Goal: Task Accomplishment & Management: Manage account settings

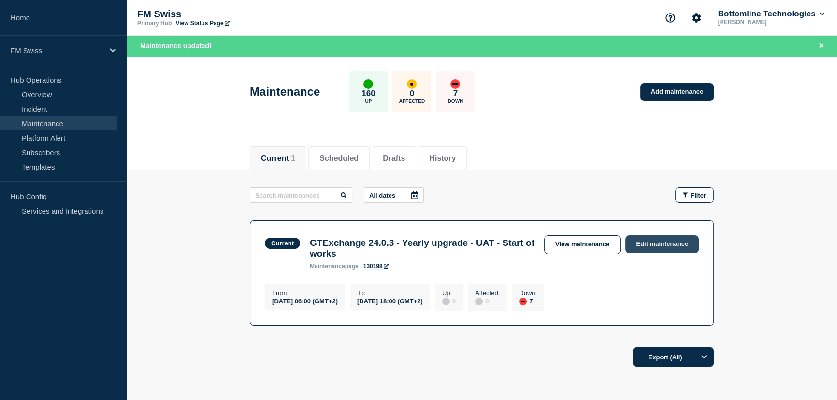
click at [662, 245] on link "Edit maintenance" at bounding box center [661, 244] width 73 height 18
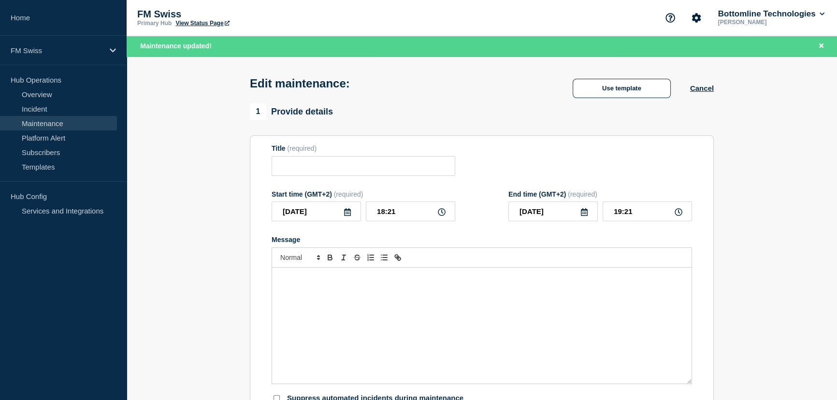
type input "GTExchange 24.0.3 - Yearly upgrade - UAT - Start of works"
type input "06:00"
type input "18:00"
checkbox input "false"
checkbox input "true"
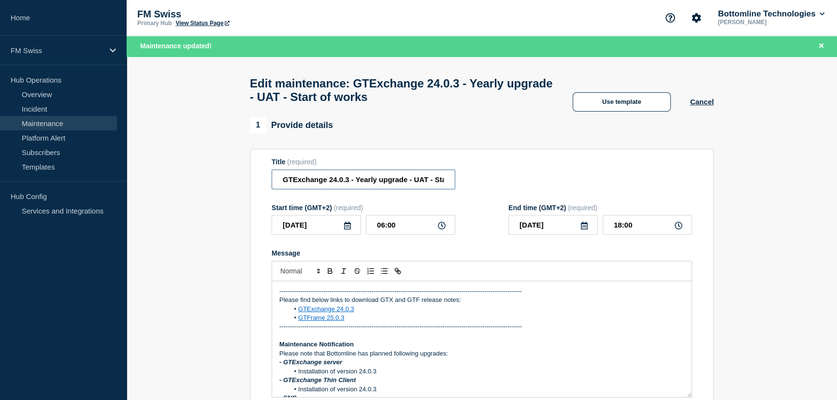
click at [442, 185] on input "GTExchange 24.0.3 - Yearly upgrade - UAT - Start of works" at bounding box center [363, 180] width 184 height 20
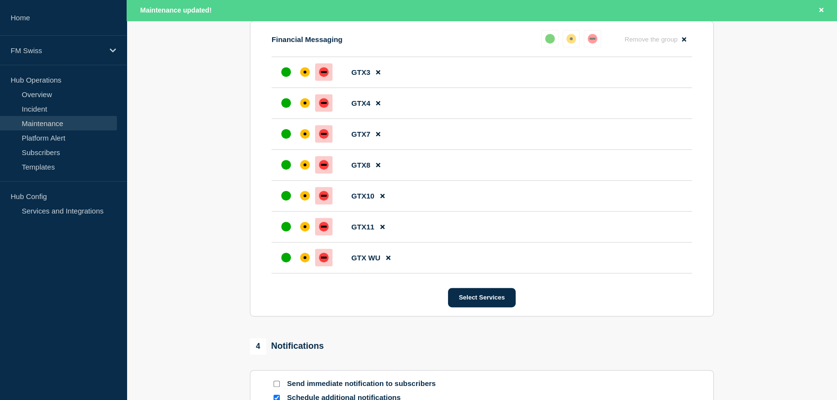
scroll to position [702, 0]
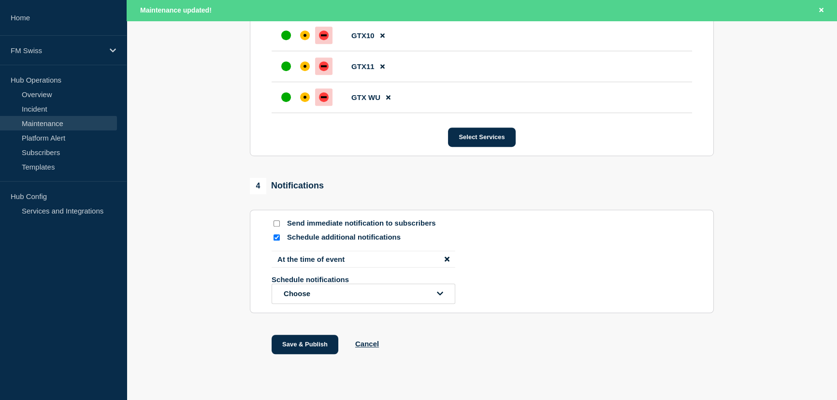
type input "GTExchange 24.0.3 - Yearly upgrade - UAT - End of works"
click at [275, 239] on input "Schedule additional notifications" at bounding box center [276, 237] width 6 height 6
checkbox input "false"
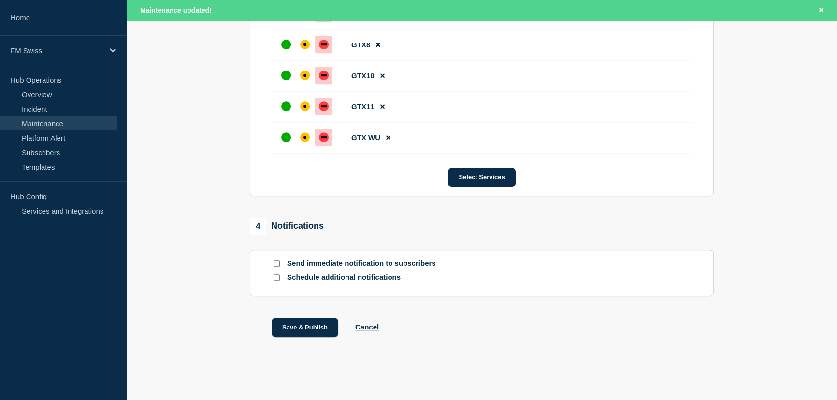
click at [277, 261] on input "Send immediate notification to subscribers" at bounding box center [276, 263] width 6 height 6
checkbox input "true"
click at [300, 329] on button "Save & Publish" at bounding box center [304, 327] width 67 height 19
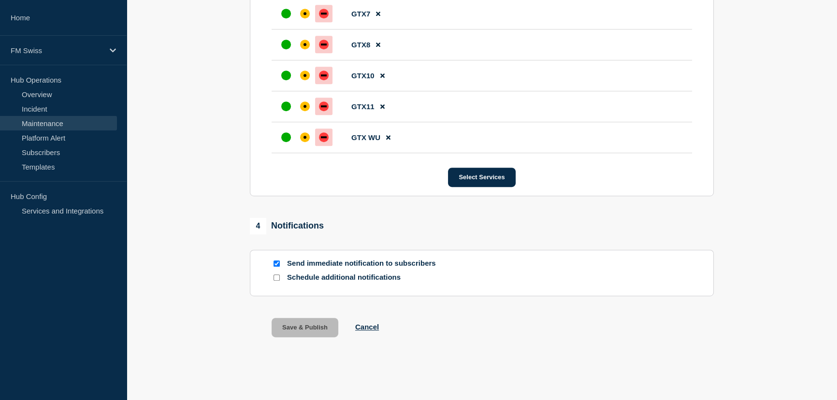
scroll to position [645, 0]
